Goal: Navigation & Orientation: Find specific page/section

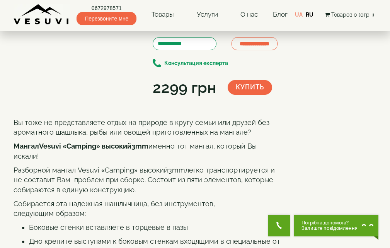
scroll to position [77, 0]
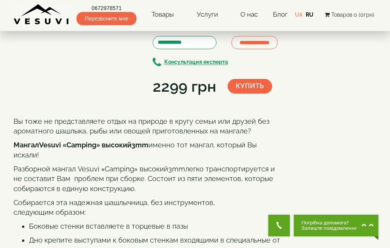
click at [146, 15] on icon "button" at bounding box center [144, 11] width 5 height 7
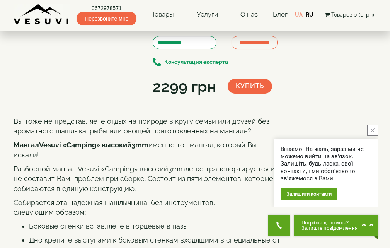
click at [146, 15] on icon "button" at bounding box center [144, 11] width 5 height 7
click at [377, 129] on button "close button" at bounding box center [372, 130] width 11 height 11
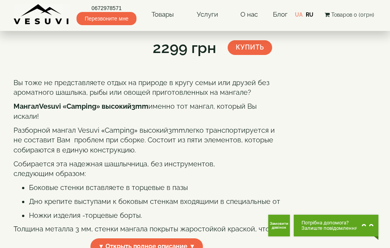
scroll to position [0, 0]
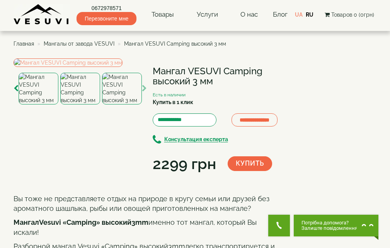
click at [29, 44] on span "Главная" at bounding box center [24, 44] width 20 height 6
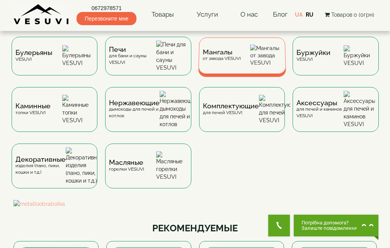
click at [208, 53] on span "Мангалы" at bounding box center [222, 52] width 38 height 6
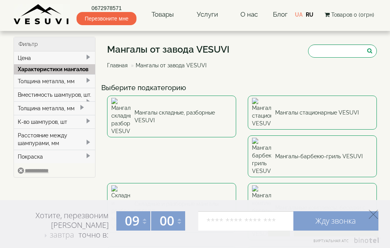
click at [374, 213] on polygon at bounding box center [373, 213] width 9 height 9
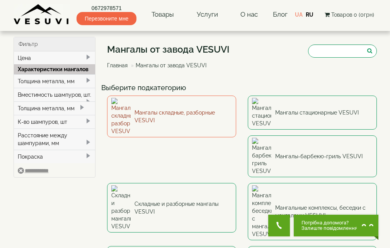
click at [192, 109] on link "Мангалы складные, разборные VESUVI" at bounding box center [171, 116] width 129 height 42
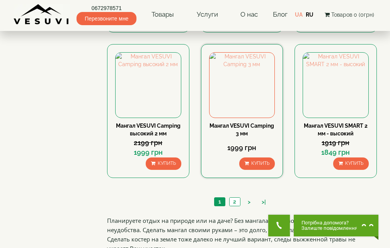
scroll to position [696, 0]
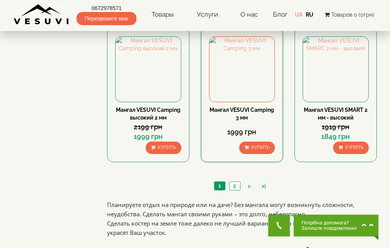
click at [245, 106] on div "Мангал VESUVI Camping 3 мм" at bounding box center [242, 113] width 66 height 15
click at [246, 110] on link "Мангал VESUVI Camping 3 мм" at bounding box center [241, 114] width 65 height 14
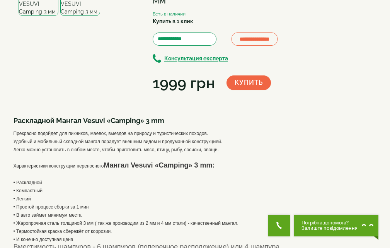
scroll to position [39, 0]
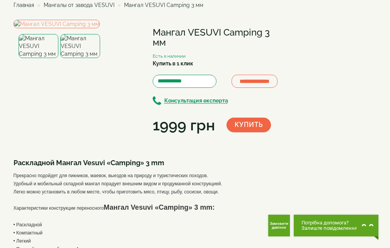
click at [36, 58] on img at bounding box center [39, 46] width 40 height 24
click at [73, 58] on img at bounding box center [80, 46] width 40 height 24
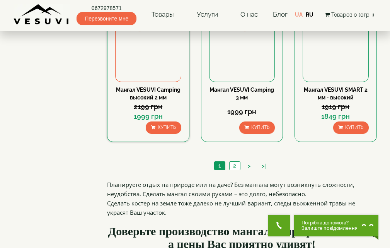
scroll to position [734, 0]
